Goal: Transaction & Acquisition: Purchase product/service

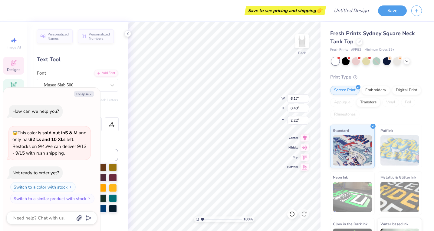
type textarea "x"
type textarea "KAPPA GAMMA"
type textarea "x"
type input "2.25"
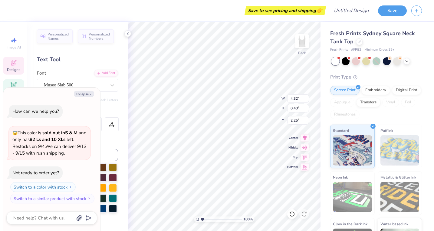
type textarea "x"
type textarea "KAPPA"
type textarea "x"
type textarea "KAPPA"
type textarea "x"
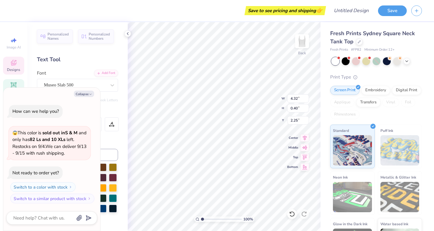
type textarea "KAPPA"
type textarea "x"
type textarea "[PERSON_NAME]"
type textarea "x"
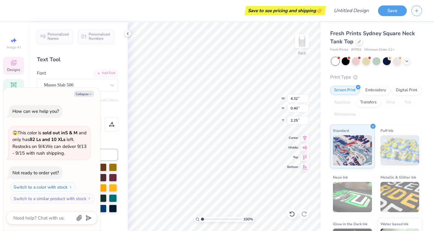
type textarea "KAP"
type textarea "x"
type textarea "KA"
type textarea "x"
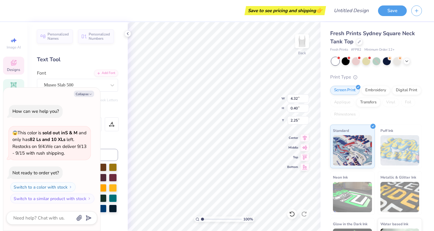
type textarea "K"
type textarea "x"
type textarea "P"
type textarea "x"
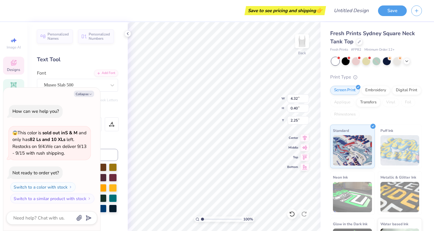
type textarea "Pi"
type textarea "x"
type textarea "Pi"
type textarea "x"
type textarea "Pi B"
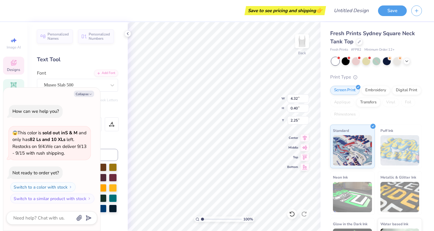
type textarea "x"
type textarea "Pi Be"
type textarea "x"
type textarea "Pi Bet"
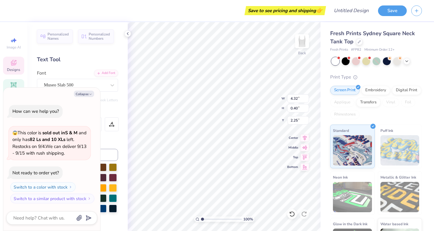
type textarea "x"
type textarea "Pi Be"
type textarea "x"
type textarea "Pi B"
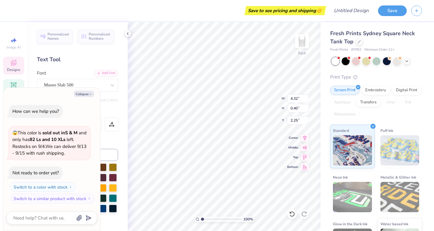
type textarea "x"
type textarea "Pi"
type textarea "x"
type textarea "Pi"
type textarea "x"
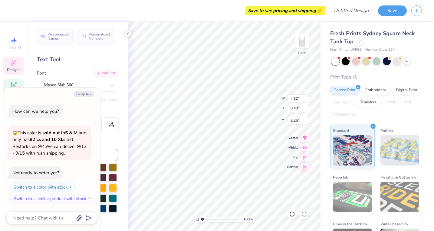
type textarea "P"
type textarea "x"
type textarea "PI"
type textarea "x"
type textarea "PI"
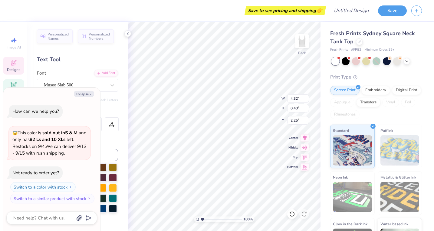
type textarea "x"
type textarea "PI B"
type textarea "x"
type textarea "PI BE"
type textarea "x"
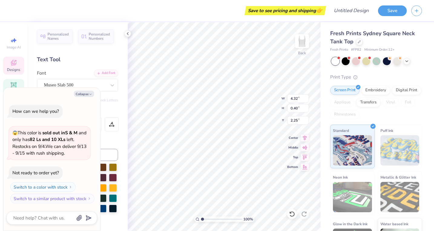
type textarea "PI BET"
type textarea "x"
type textarea "PI BETA"
type textarea "x"
type textarea "PI BETA"
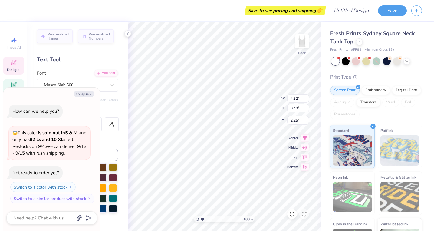
type textarea "x"
type textarea "PI BETA P"
type textarea "x"
type textarea "PI BETA PH"
type textarea "x"
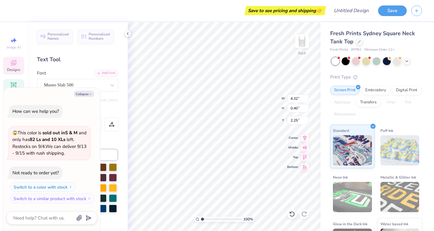
type textarea "PI BETA PHI"
type textarea "x"
type textarea "PI BETA PHI"
type textarea "x"
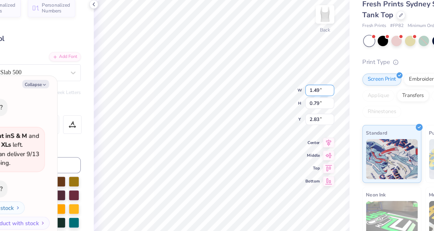
click at [287, 94] on input "1.49" at bounding box center [298, 98] width 22 height 8
type input "1.5"
click at [287, 94] on input "1.5" at bounding box center [298, 98] width 22 height 8
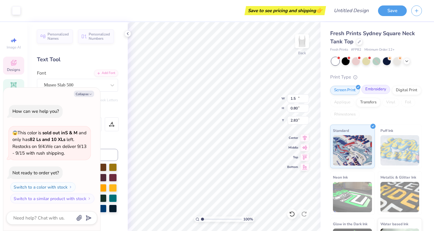
type textarea "x"
type input "1.50"
type input "0.80"
click at [370, 88] on div "Embroidery" at bounding box center [375, 89] width 29 height 9
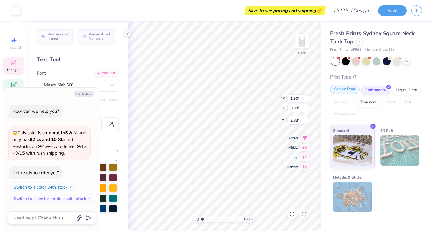
click at [342, 87] on div "Screen Print" at bounding box center [344, 89] width 29 height 9
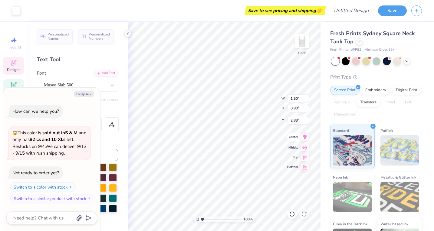
type textarea "x"
type input "1.92"
type input "1.02"
click at [263, 99] on div "100 % Back W 1.92 1.92 " H 1.02 1.02 " Y 2.83 2.83 " Center [GEOGRAPHIC_DATA]" at bounding box center [224, 126] width 193 height 208
type textarea "x"
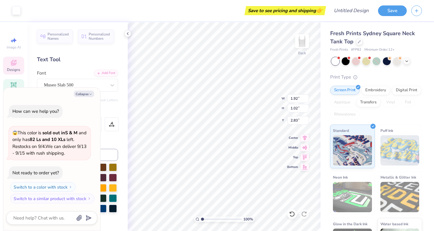
type input "3.00"
click at [92, 94] on icon "button" at bounding box center [91, 94] width 4 height 4
type textarea "x"
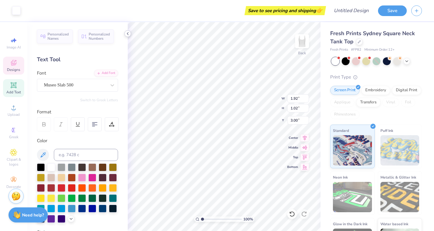
click at [128, 34] on icon at bounding box center [127, 33] width 5 height 5
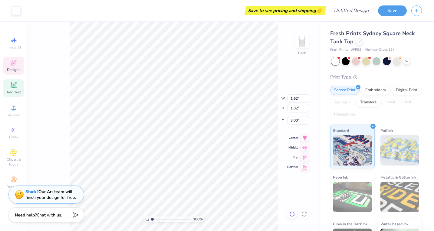
click at [293, 214] on icon at bounding box center [292, 214] width 6 height 6
type input "2.83"
click at [293, 214] on icon at bounding box center [292, 214] width 6 height 6
type input "1.50"
type input "0.80"
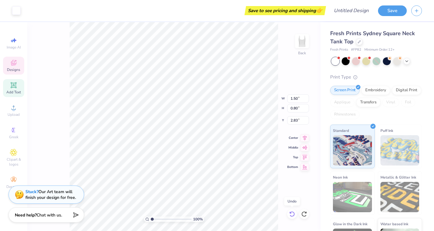
click at [293, 214] on icon at bounding box center [292, 214] width 6 height 6
click at [293, 215] on icon at bounding box center [292, 214] width 6 height 6
type input "1.48"
type input "0.79"
click at [293, 215] on icon at bounding box center [292, 214] width 6 height 6
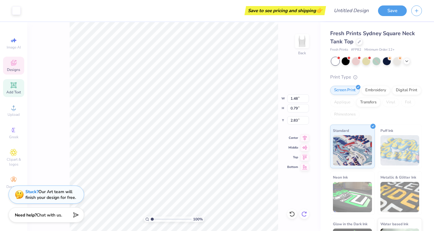
click at [307, 215] on icon at bounding box center [304, 214] width 6 height 6
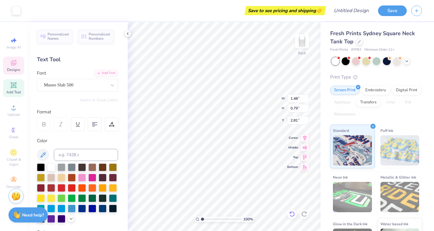
click at [292, 213] on icon at bounding box center [292, 214] width 6 height 6
type input "2.83"
type input "3.00"
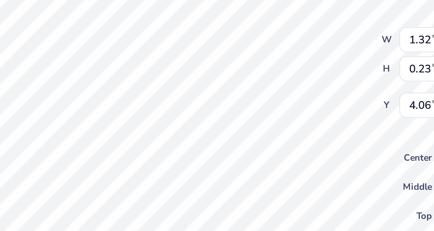
scroll to position [0, 1]
type textarea "EST.1867"
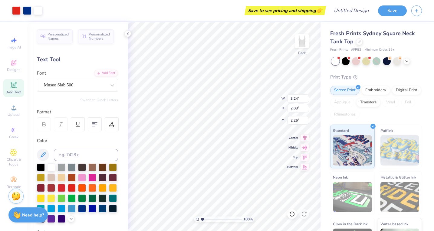
type input "3.91"
type input "2.45"
type input "2.08"
type input "4.15"
type input "2.60"
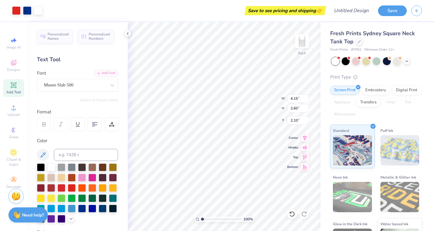
type input "2.16"
type input "1.89"
type input "2.45"
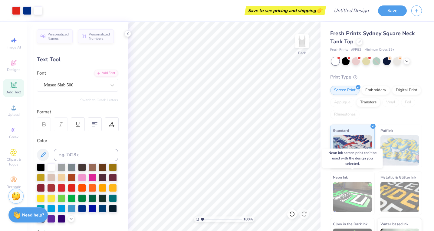
scroll to position [0, 0]
click at [369, 113] on div "Screen Print Embroidery Digital Print Applique Transfers Vinyl Foil Rhinestones" at bounding box center [376, 102] width 92 height 33
click at [375, 89] on div "Embroidery" at bounding box center [375, 89] width 29 height 9
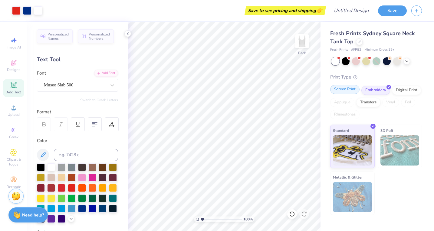
click at [350, 88] on div "Screen Print" at bounding box center [344, 89] width 29 height 9
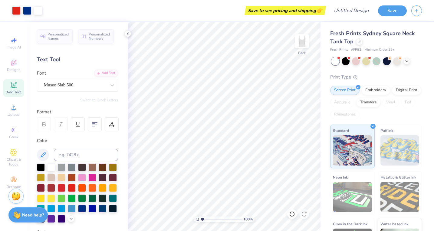
click at [123, 33] on div "Personalized Names Personalized Numbers Text Tool Add Font Font Museo Slab 500 …" at bounding box center [77, 126] width 100 height 208
click at [126, 33] on icon at bounding box center [127, 33] width 5 height 5
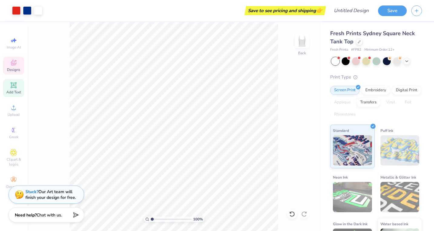
click at [18, 66] on div "Designs" at bounding box center [13, 66] width 21 height 18
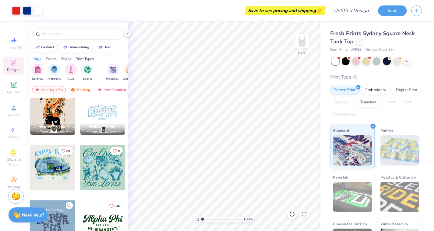
scroll to position [453, 0]
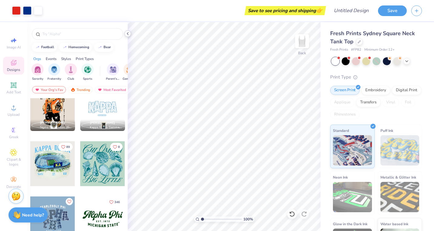
click at [129, 34] on icon at bounding box center [127, 33] width 5 height 5
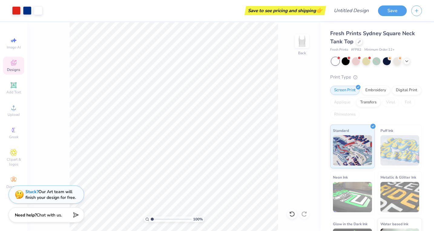
scroll to position [0, 0]
click at [408, 61] on icon at bounding box center [406, 60] width 5 height 5
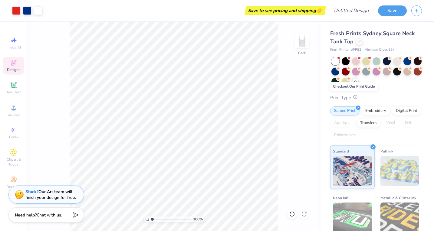
click at [354, 97] on icon at bounding box center [355, 97] width 4 height 4
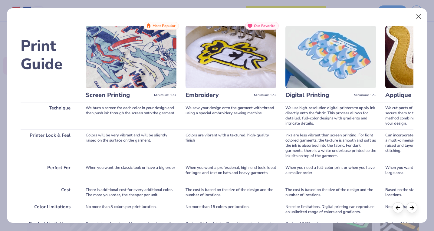
click at [421, 17] on button "Close" at bounding box center [418, 16] width 11 height 11
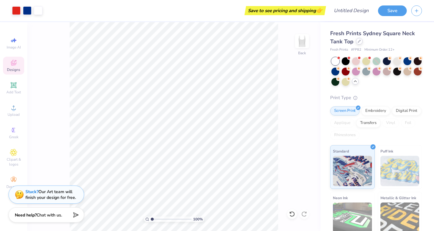
click at [358, 44] on div at bounding box center [359, 41] width 7 height 7
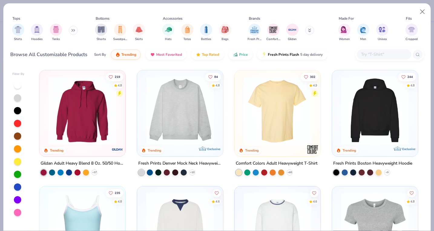
click at [188, 119] on img at bounding box center [180, 110] width 74 height 68
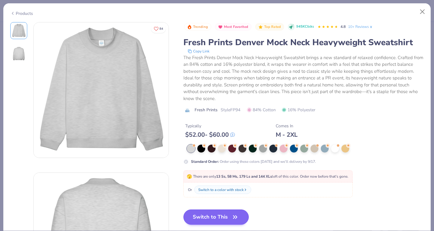
click at [215, 214] on button "Switch to This" at bounding box center [216, 216] width 66 height 15
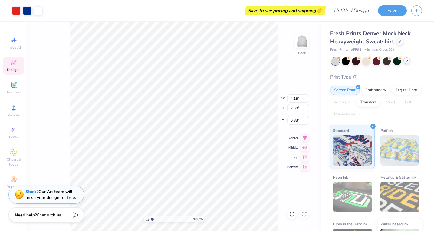
type input "3.00"
type input "4.65"
type input "2.91"
type input "1.54"
type input "2.45"
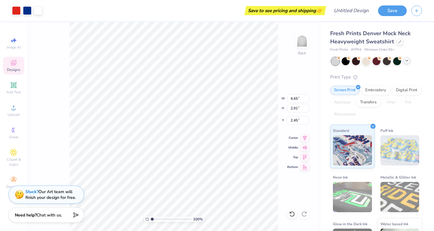
type input "5.09"
type input "3.19"
type input "2.33"
click at [374, 93] on div "Embroidery" at bounding box center [375, 89] width 29 height 9
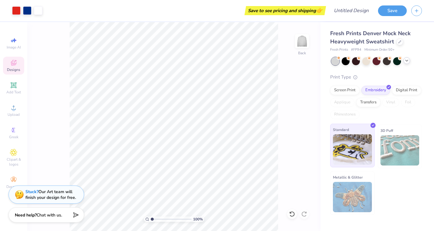
click at [361, 146] on img at bounding box center [352, 149] width 39 height 30
click at [345, 62] on div at bounding box center [346, 61] width 8 height 8
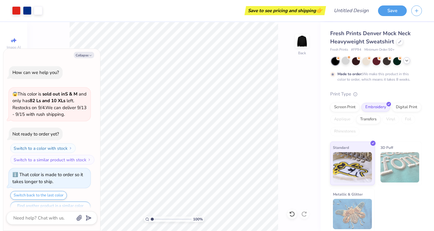
scroll to position [10, 0]
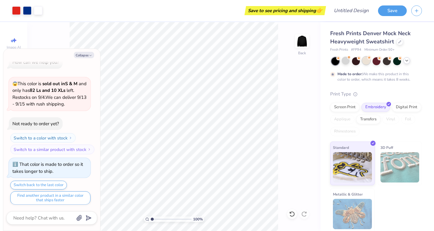
click at [366, 62] on div at bounding box center [366, 61] width 8 height 8
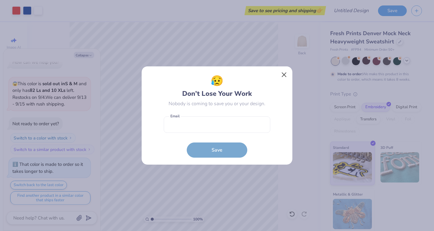
click at [284, 77] on button "Close" at bounding box center [283, 74] width 11 height 11
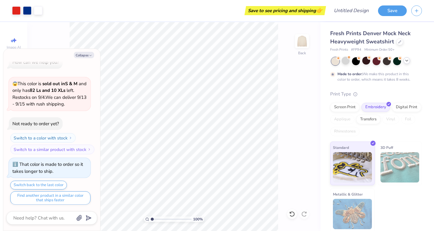
click at [405, 64] on div at bounding box center [406, 60] width 7 height 7
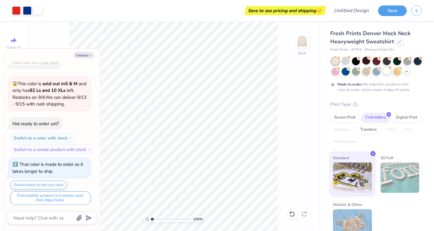
click at [385, 70] on div at bounding box center [387, 71] width 8 height 8
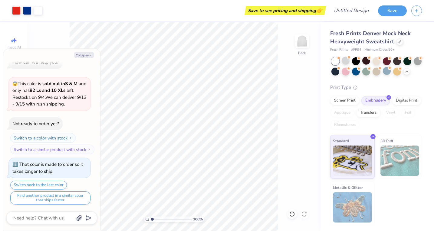
scroll to position [118, 0]
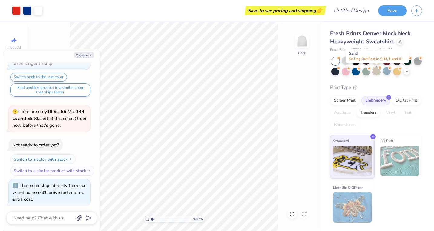
click at [373, 70] on div at bounding box center [376, 71] width 8 height 8
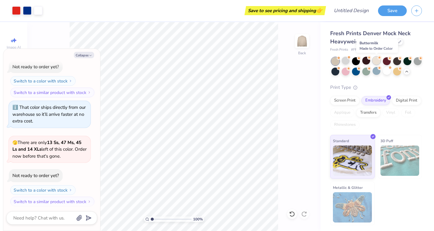
click at [375, 60] on div at bounding box center [376, 61] width 8 height 8
type textarea "x"
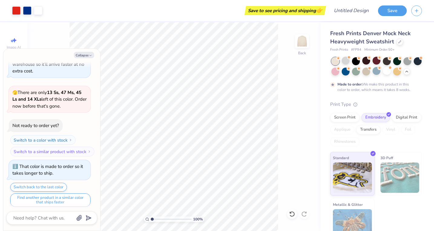
scroll to position [0, 0]
click at [355, 12] on input "Design Title" at bounding box center [359, 11] width 30 height 12
type input "H"
type textarea "x"
type input "HA"
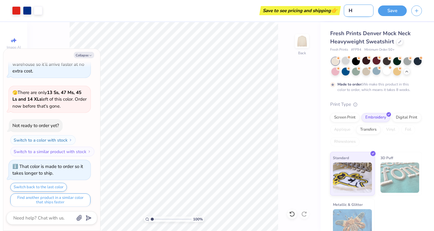
type textarea "x"
type input "HAn"
type textarea "x"
type input "[PERSON_NAME]"
type textarea "x"
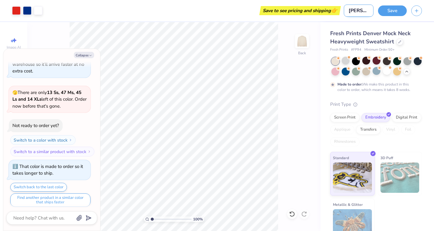
type input "[PERSON_NAME]"
type textarea "x"
type input "HAnnah"
type textarea "x"
type input "[PERSON_NAME]"
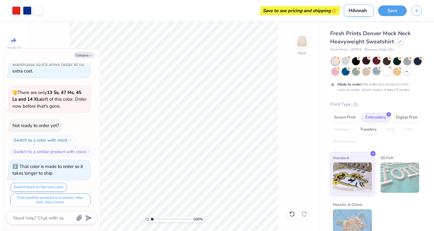
type textarea "x"
type input "[PERSON_NAME]"
type textarea "x"
type input "[PERSON_NAME]"
type textarea "x"
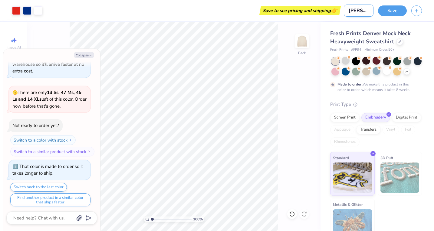
type input "[PERSON_NAME]"
type textarea "x"
type input "[PERSON_NAME]"
type textarea "x"
type input "Ha"
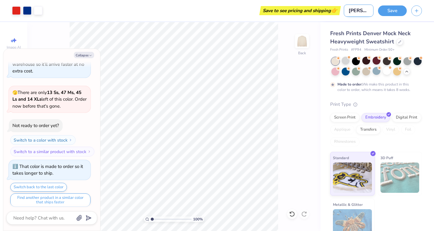
type textarea "x"
type input "[PERSON_NAME]"
type textarea "x"
type input "[PERSON_NAME]"
type textarea "x"
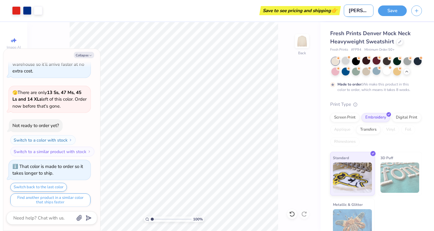
type input "[PERSON_NAME]"
type textarea "x"
type input "[PERSON_NAME]"
type textarea "x"
type input "[PERSON_NAME]"
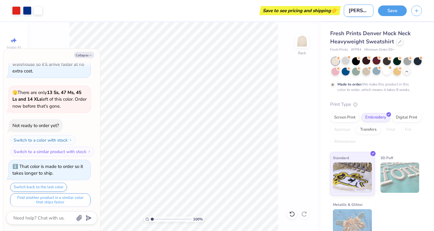
type textarea "x"
type input "[PERSON_NAME]"
type textarea "x"
type input "[PERSON_NAME]"
type textarea "x"
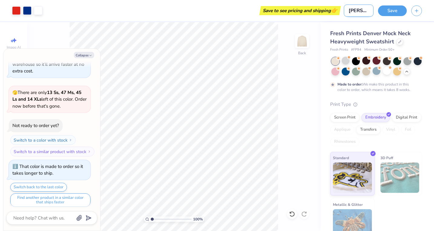
type input "[PERSON_NAME]"
type textarea "x"
type input "[PERSON_NAME]"
type textarea "x"
type input "[PERSON_NAME]"
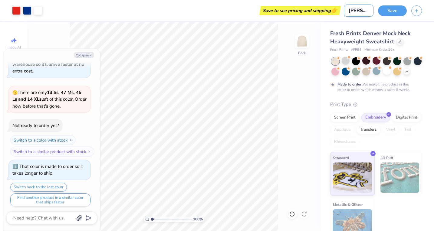
type textarea "x"
type input "[PERSON_NAME]"
type textarea "x"
type input "[PERSON_NAME]"
type textarea "x"
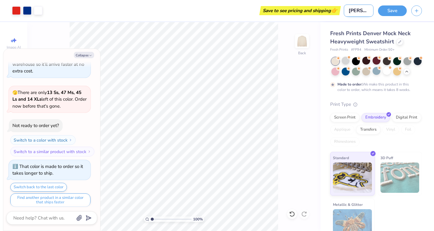
type input "[PERSON_NAME]"
type textarea "x"
type input "[PERSON_NAME]"
type textarea "x"
type input "[PERSON_NAME]"
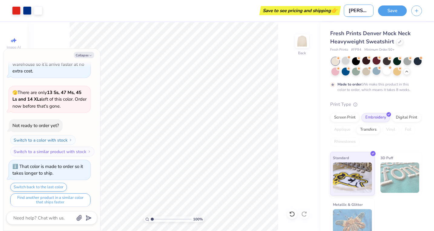
type textarea "x"
type input "[PERSON_NAME]"
type textarea "x"
type input "[PERSON_NAME]"
type textarea "x"
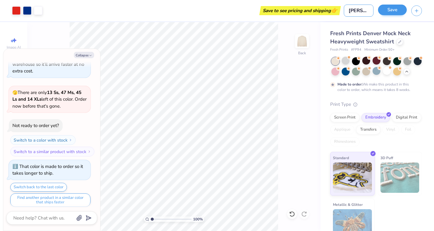
type input "[PERSON_NAME]"
click at [391, 9] on button "Save" at bounding box center [392, 10] width 29 height 11
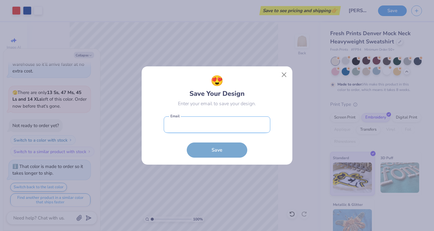
click at [218, 123] on input "email" at bounding box center [217, 124] width 106 height 17
type input "[EMAIL_ADDRESS][DOMAIN_NAME]"
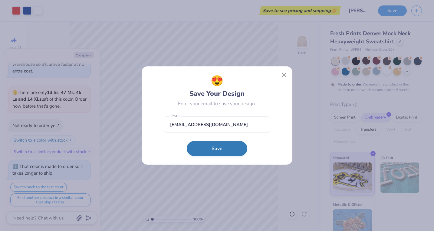
click at [230, 146] on button "Save" at bounding box center [217, 148] width 61 height 15
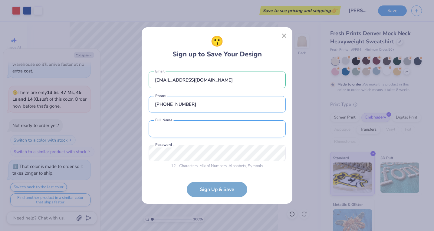
type input "[PHONE_NUMBER]"
type input "[PERSON_NAME]"
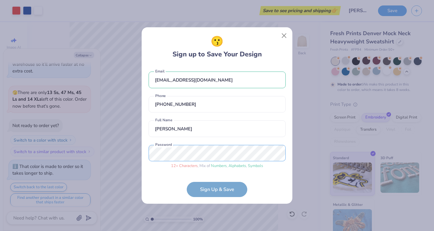
scroll to position [14, 0]
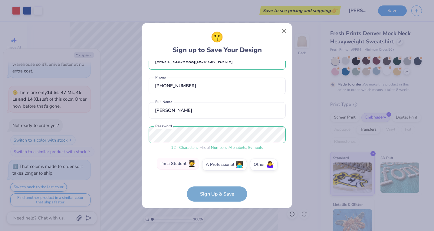
click at [185, 166] on label "I'm a Student 🧑‍🎓" at bounding box center [178, 163] width 42 height 12
click at [215, 178] on input "I'm a Student 🧑‍🎓" at bounding box center [217, 180] width 4 height 4
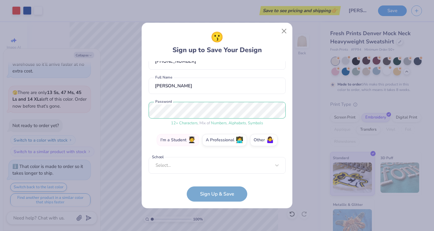
scroll to position [35, 0]
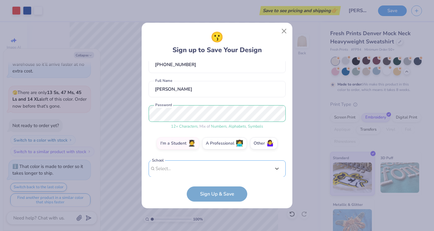
click at [191, 169] on div "Use Up and Down to choose options, press Enter to select the currently focused …" at bounding box center [217, 177] width 137 height 35
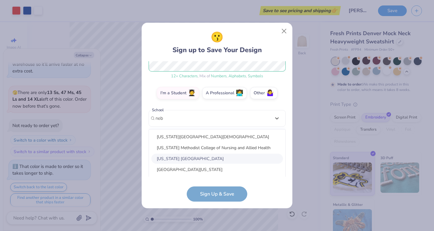
scroll to position [11, 0]
click at [177, 159] on div "[GEOGRAPHIC_DATA][US_STATE]" at bounding box center [217, 158] width 132 height 10
type input "neb"
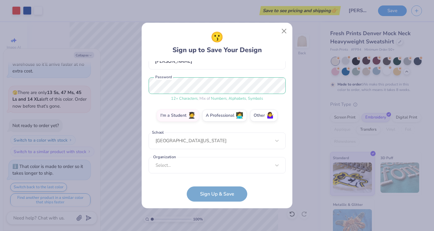
scroll to position [63, 0]
click at [204, 170] on div "option focused, 1 of 15. 15 results available. Use Up and Down to choose option…" at bounding box center [217, 212] width 137 height 110
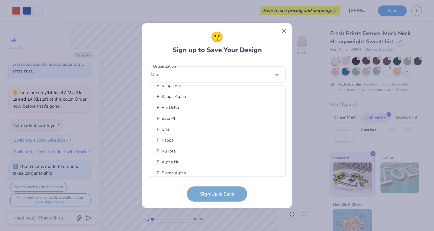
scroll to position [96, 0]
click at [175, 114] on div "Pi Beta Phi" at bounding box center [217, 117] width 132 height 10
type input "pi"
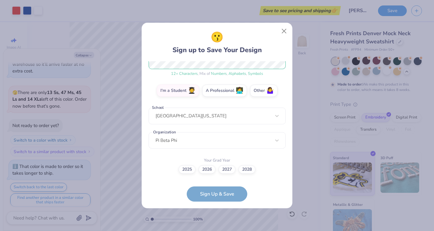
scroll to position [87, 0]
click at [231, 169] on label "2027" at bounding box center [226, 168] width 17 height 8
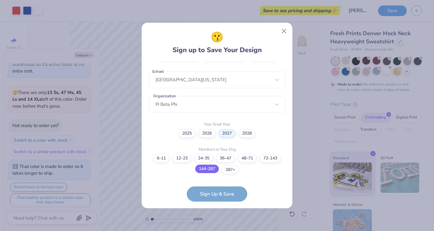
click at [208, 168] on label "144-287" at bounding box center [207, 168] width 24 height 8
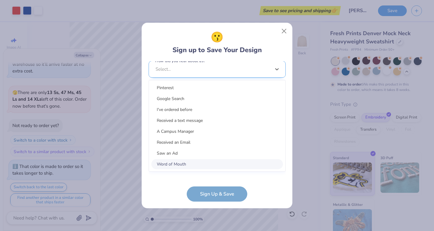
click at [222, 164] on div "option Word of Mouth focused, 8 of 15. 15 results available. Use Up and Down to…" at bounding box center [217, 116] width 137 height 110
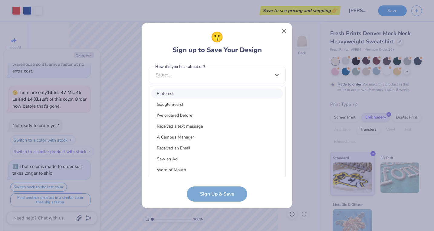
click at [201, 94] on div "Pinterest" at bounding box center [217, 93] width 132 height 10
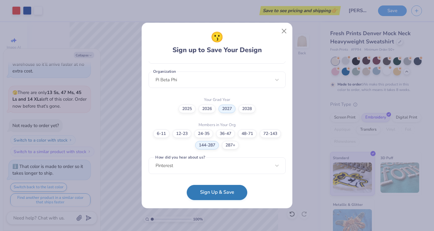
click at [214, 192] on button "Sign Up & Save" at bounding box center [217, 192] width 61 height 15
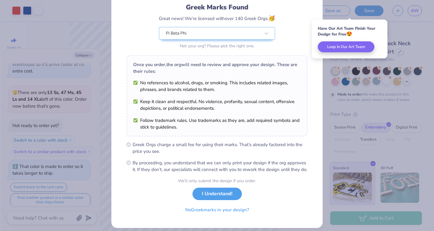
scroll to position [43, 0]
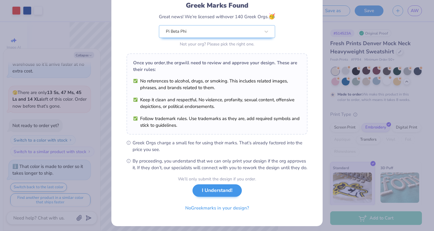
click at [211, 196] on button "I Understand!" at bounding box center [216, 190] width 49 height 12
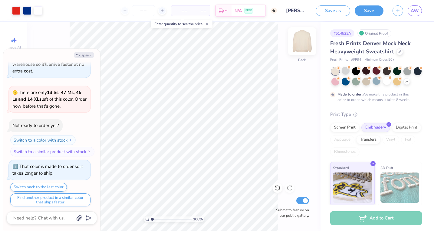
click at [304, 51] on img at bounding box center [302, 41] width 24 height 24
click at [303, 51] on img at bounding box center [302, 41] width 24 height 24
click at [303, 52] on img at bounding box center [302, 41] width 24 height 24
click at [302, 52] on img at bounding box center [302, 41] width 24 height 24
type textarea "x"
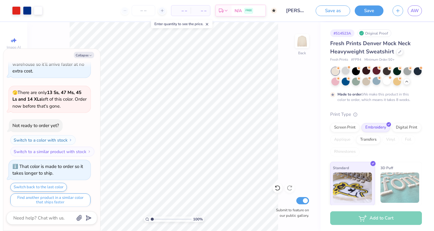
click at [366, 217] on div "Add to Cart" at bounding box center [376, 218] width 92 height 14
click at [364, 219] on div "Add to Cart" at bounding box center [376, 218] width 92 height 14
click at [162, 11] on icon at bounding box center [162, 10] width 4 height 4
type input "50"
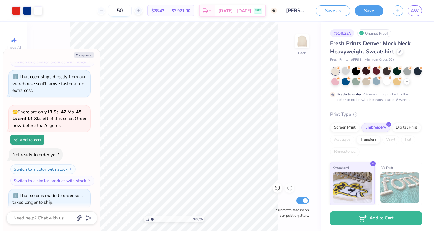
click at [124, 11] on input "50" at bounding box center [120, 10] width 24 height 11
click at [112, 12] on div "50" at bounding box center [119, 10] width 45 height 11
click at [128, 12] on input "50" at bounding box center [120, 10] width 24 height 11
click at [125, 11] on input "50" at bounding box center [120, 10] width 24 height 11
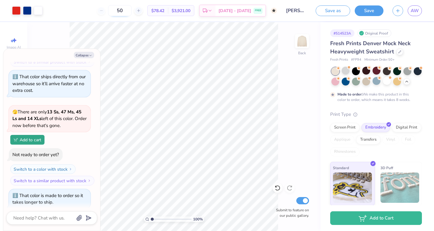
click at [132, 10] on input "50" at bounding box center [120, 10] width 24 height 11
type input "5"
type input "50"
